Goal: Information Seeking & Learning: Learn about a topic

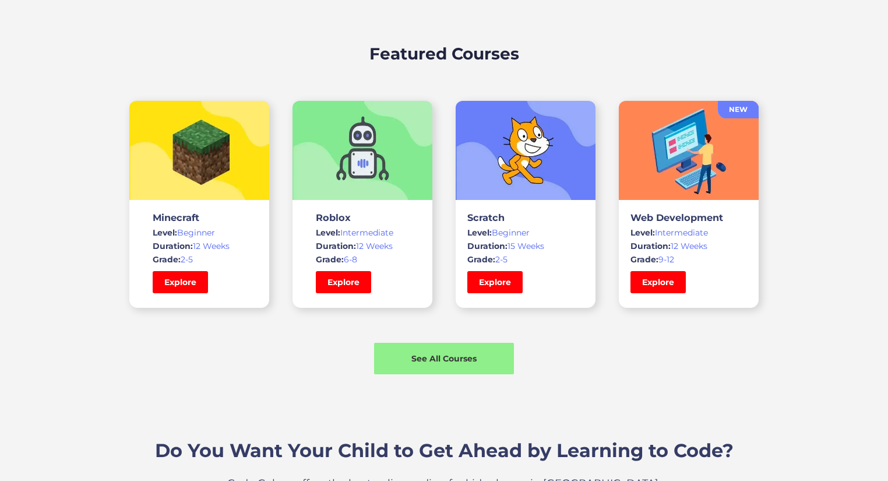
scroll to position [874, 0]
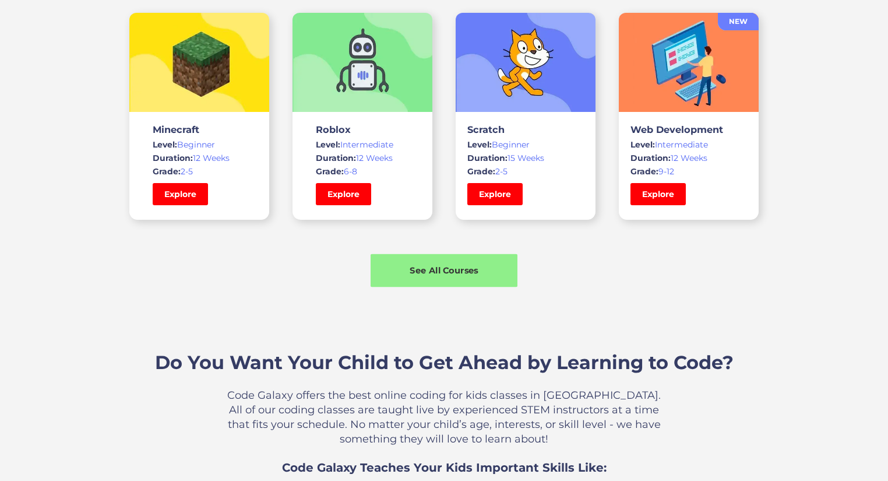
click at [423, 265] on div "See All Courses" at bounding box center [444, 270] width 147 height 12
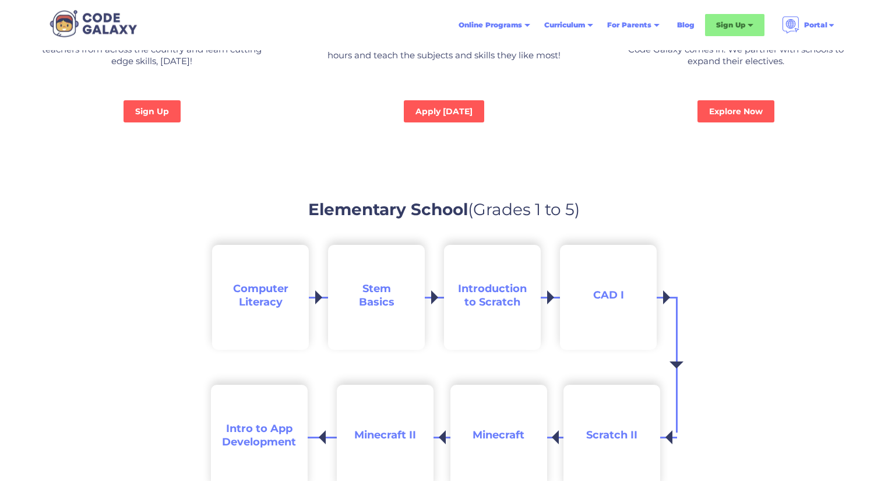
scroll to position [1107, 0]
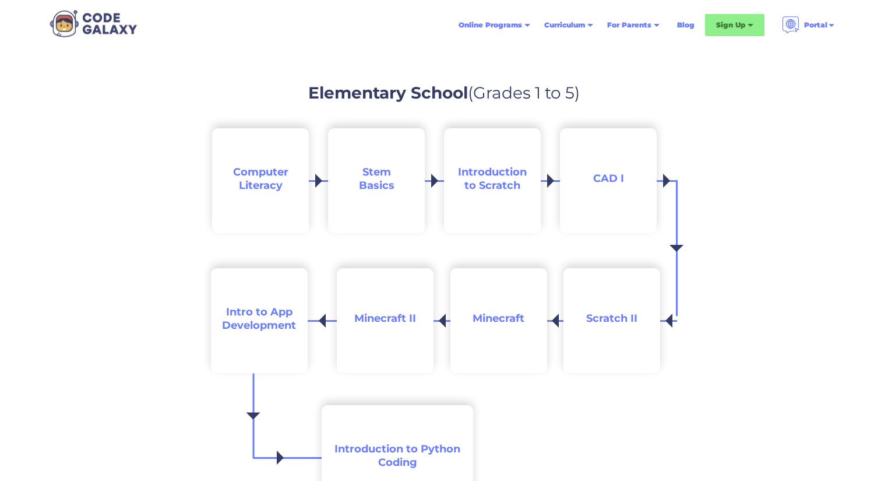
click at [386, 175] on span "Stem Basics" at bounding box center [377, 179] width 36 height 26
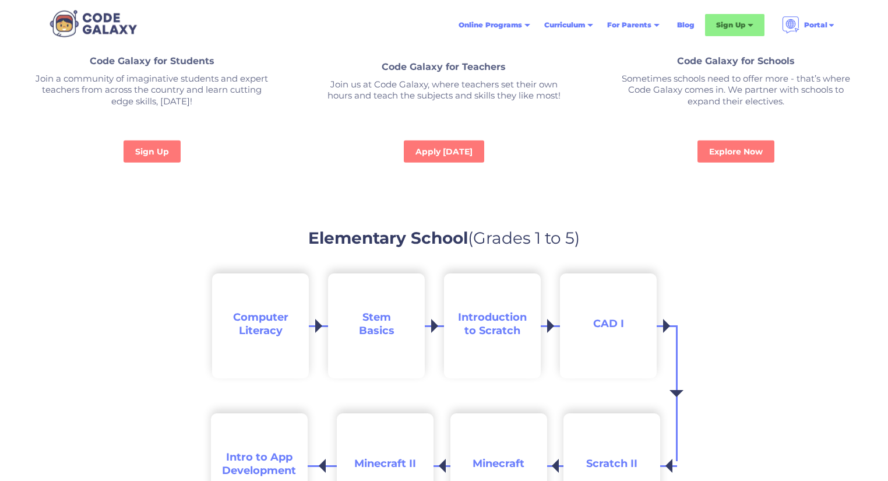
scroll to position [758, 0]
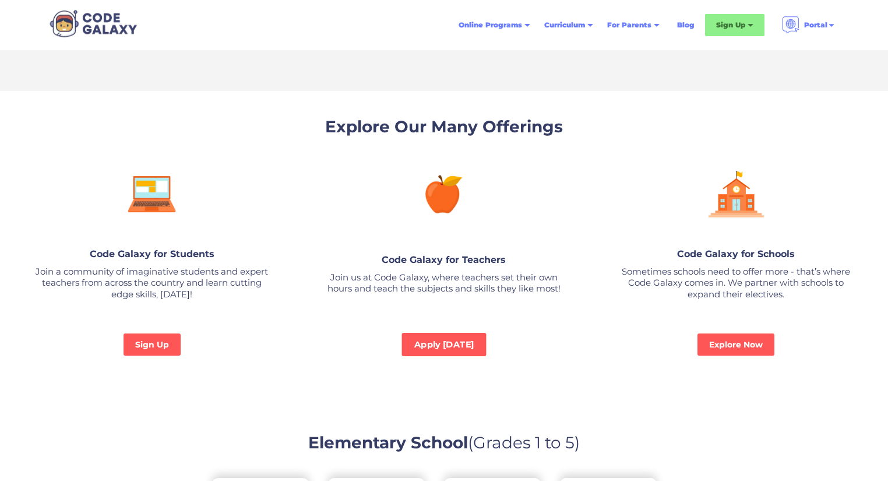
click at [458, 335] on link "Apply Today" at bounding box center [444, 344] width 85 height 23
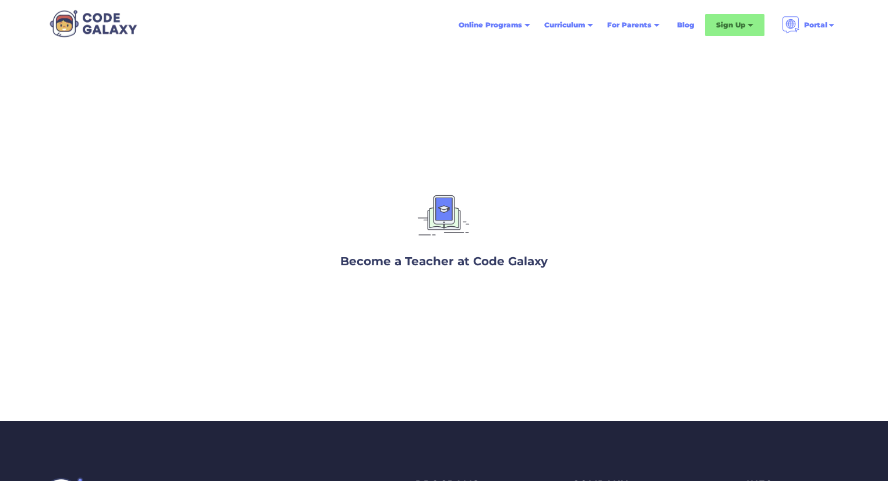
click at [444, 215] on img at bounding box center [444, 217] width 62 height 58
click at [435, 257] on h3 "Become a Teacher at Code Galaxy" at bounding box center [443, 260] width 207 height 17
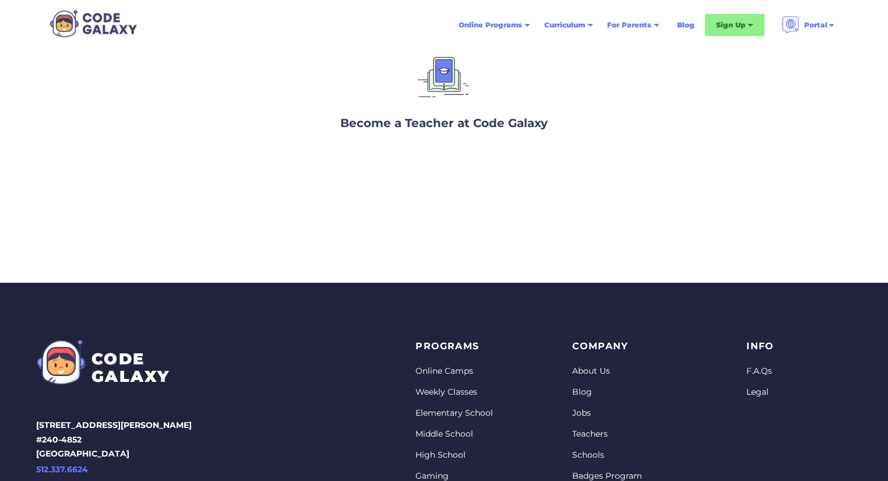
scroll to position [291, 0]
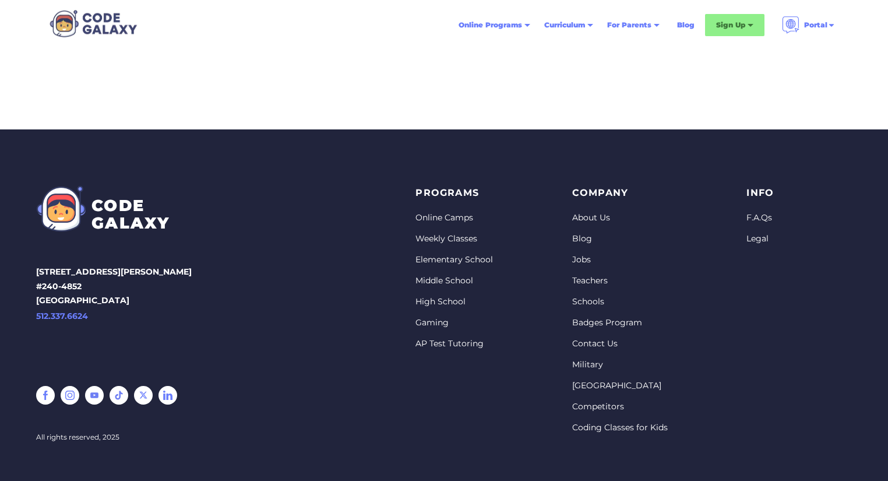
click at [453, 347] on link "AP Test Tutoring" at bounding box center [455, 344] width 78 height 12
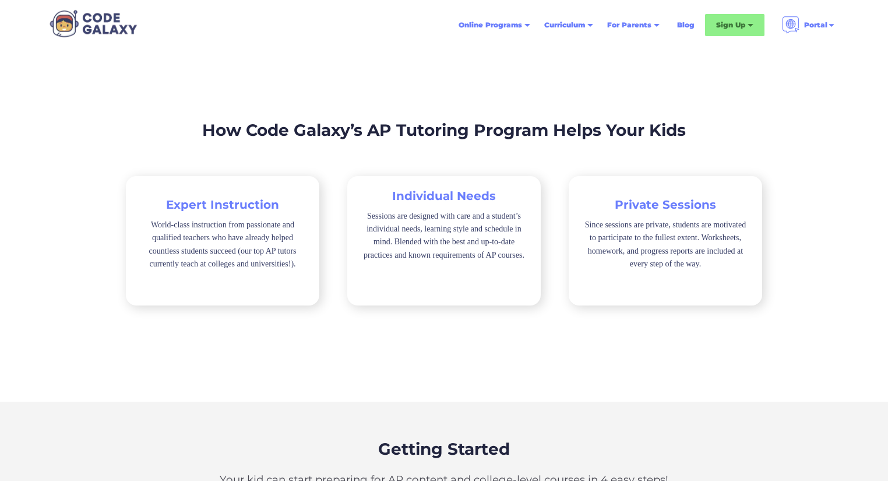
scroll to position [1166, 0]
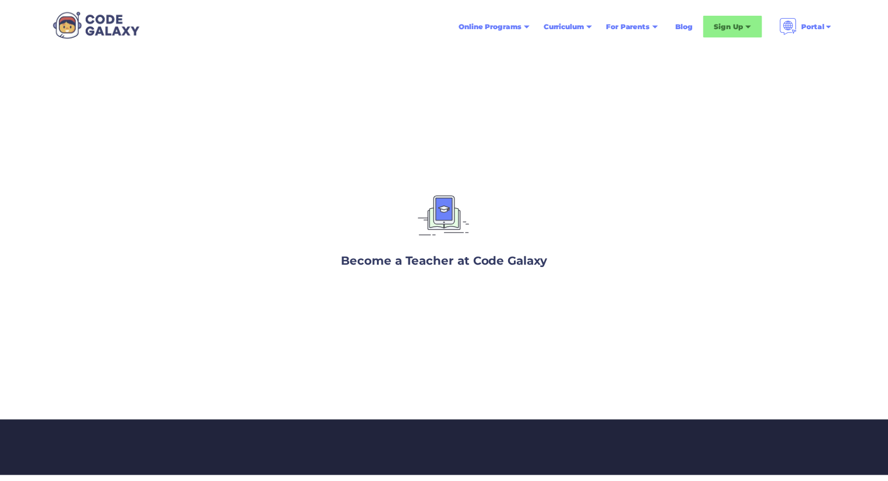
scroll to position [291, 0]
